Goal: Check status: Check status

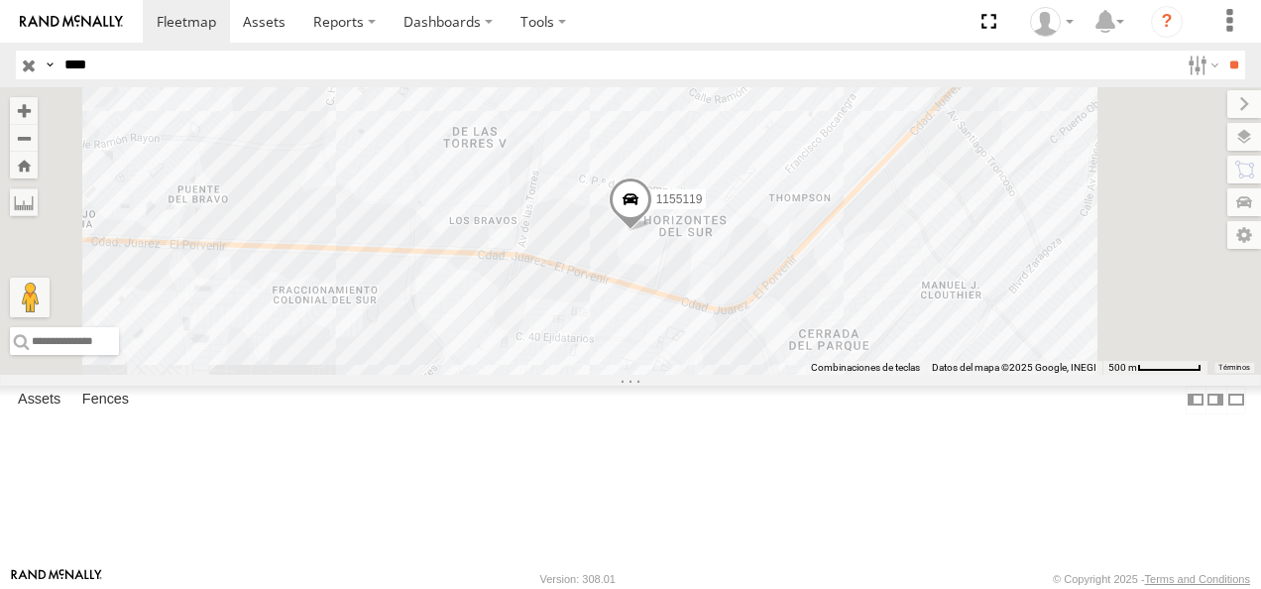
drag, startPoint x: 127, startPoint y: 56, endPoint x: 0, endPoint y: 54, distance: 126.9
click at [0, 54] on html at bounding box center [630, 294] width 1261 height 589
type input "****"
click at [878, 51] on input "**" at bounding box center [1234, 65] width 23 height 29
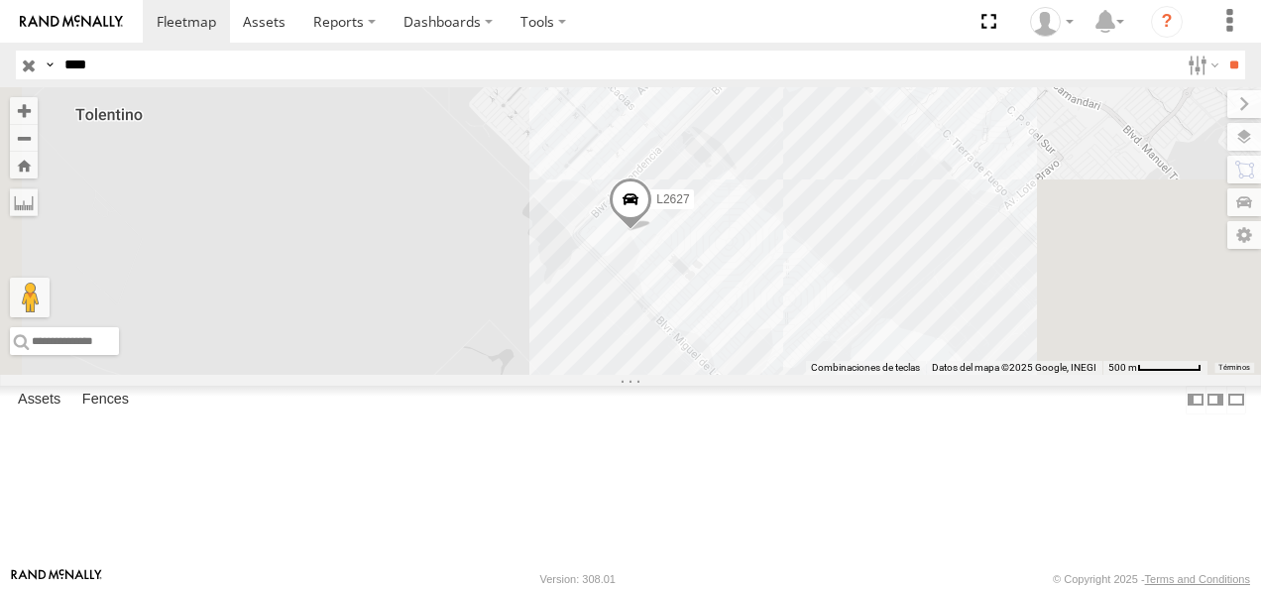
click at [0, 0] on div "L2627 FLEX NORTE" at bounding box center [0, 0] width 0 height 0
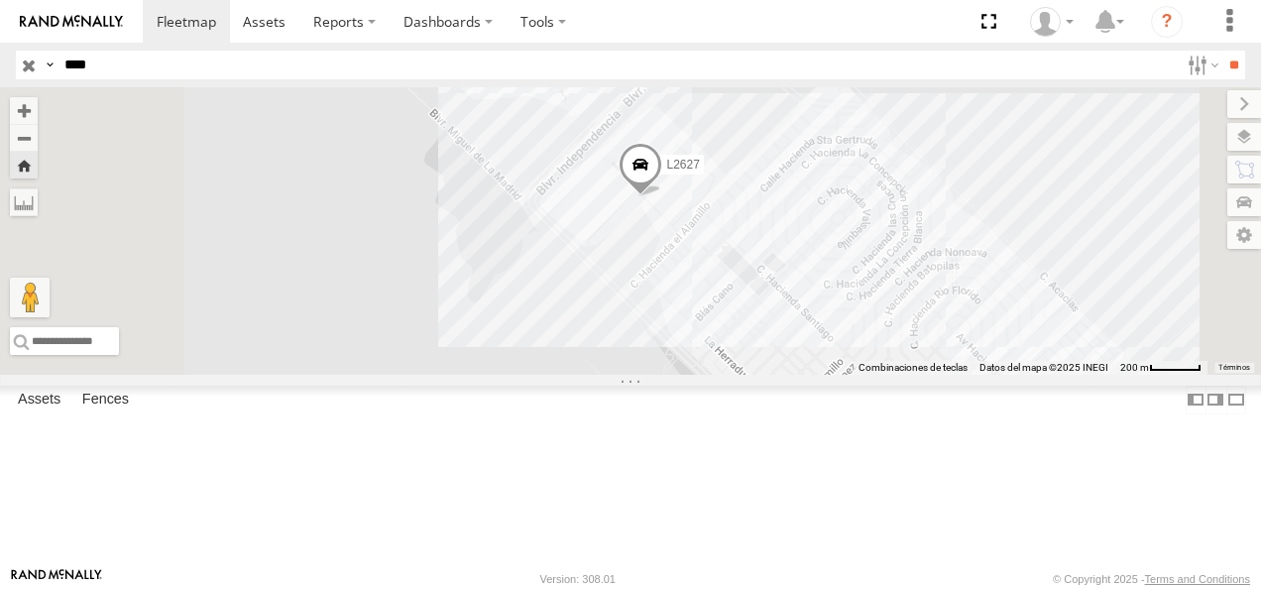
drag, startPoint x: 135, startPoint y: 67, endPoint x: 10, endPoint y: 67, distance: 124.9
click at [10, 67] on header "Search Query Asset ID Asset Label Registration Manufacturer Model VIN Job ID" at bounding box center [630, 65] width 1261 height 45
click at [662, 196] on span at bounding box center [641, 170] width 44 height 54
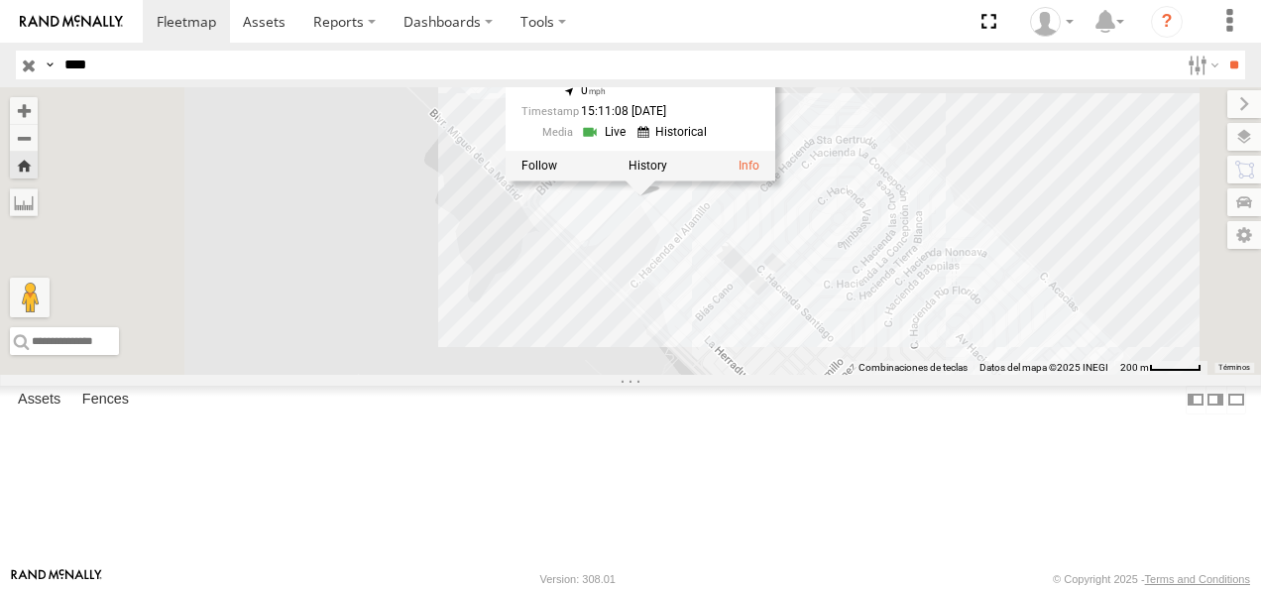
click at [0, 0] on div "FLEX NORTE" at bounding box center [0, 0] width 0 height 0
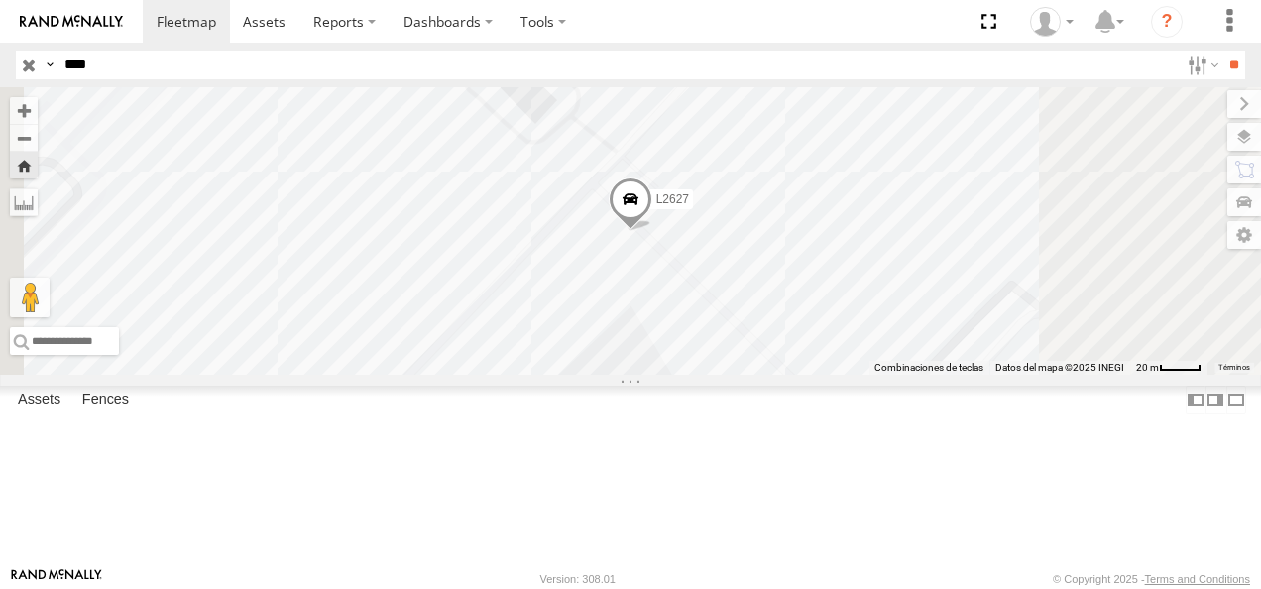
click at [652, 232] on span at bounding box center [631, 205] width 44 height 54
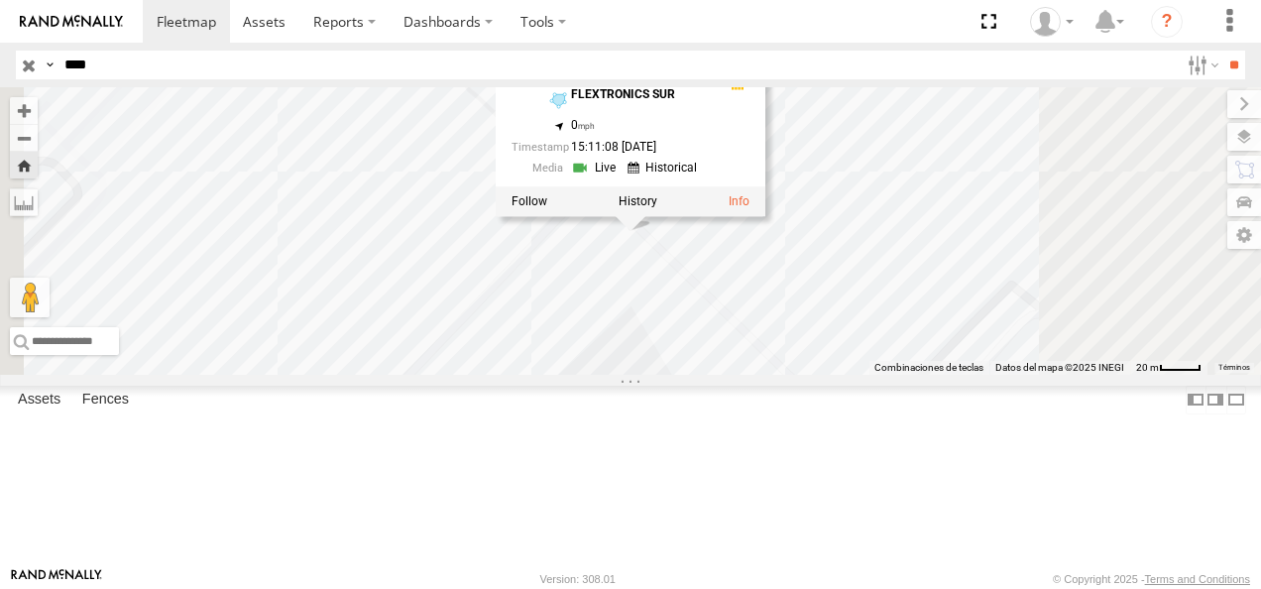
click at [536, 260] on div "L2627 L2627 FLEX NORTE FLEXTRONICS SUR 31.57475 , -106.4048 0 15:11:08 09/17/20…" at bounding box center [630, 231] width 1261 height 288
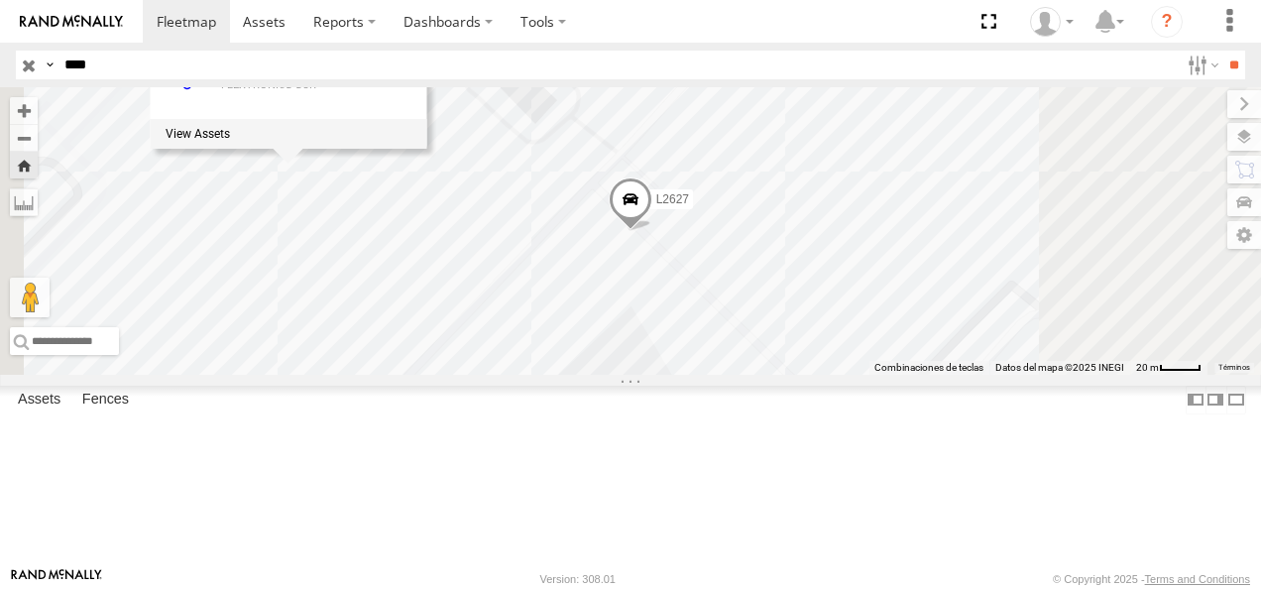
click at [825, 277] on div "L2627 FLEXTRONICS SUR FLEXTRONICS SUR 77" at bounding box center [630, 231] width 1261 height 288
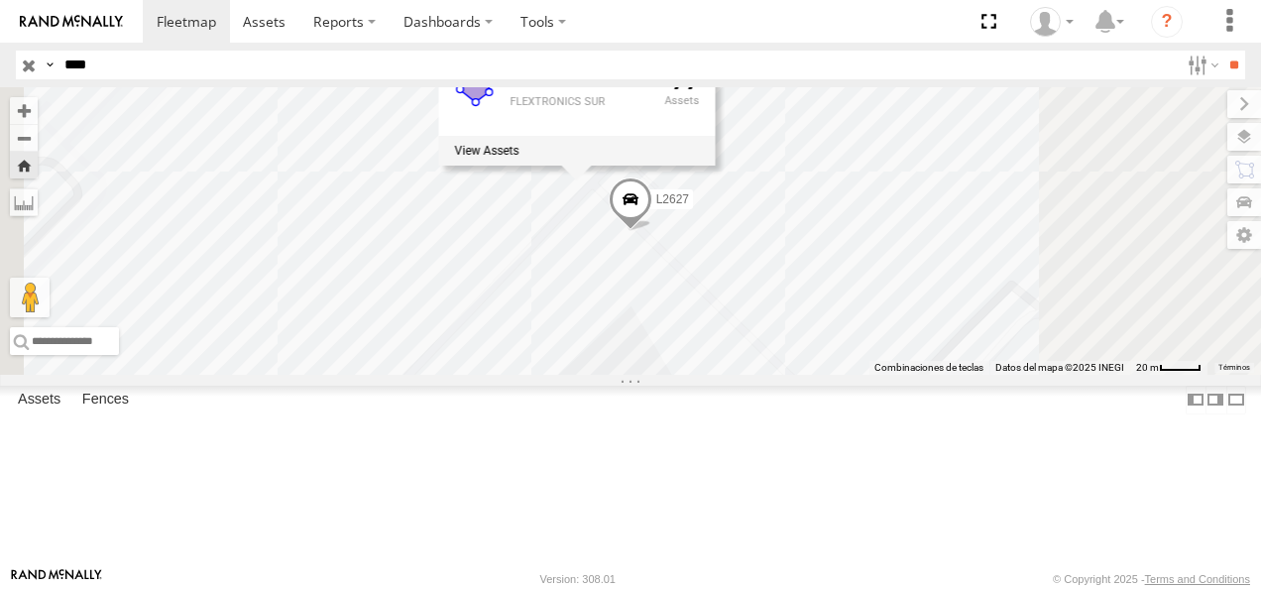
click at [812, 316] on div "L2627 FLEXTRONICS SUR FLEXTRONICS SUR 77" at bounding box center [630, 231] width 1261 height 288
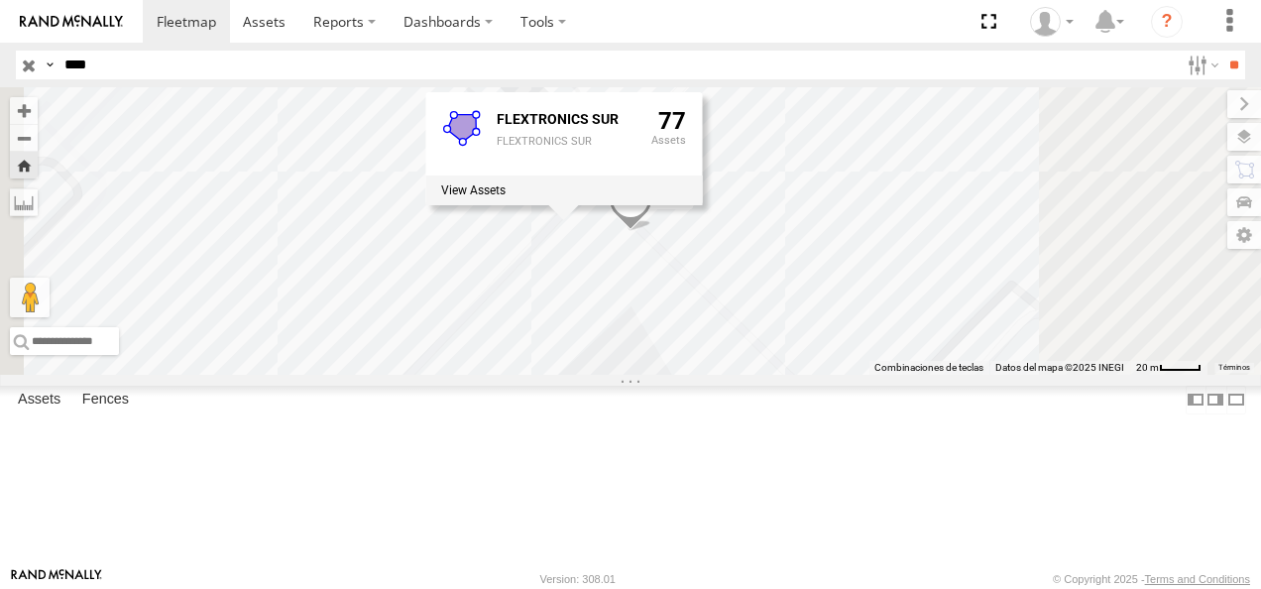
click at [0, 0] on link at bounding box center [0, 0] width 0 height 0
click at [682, 312] on div "L2627 FLEXTRONICS SUR FLEXTRONICS SUR 77" at bounding box center [630, 231] width 1261 height 288
